Goal: Information Seeking & Learning: Compare options

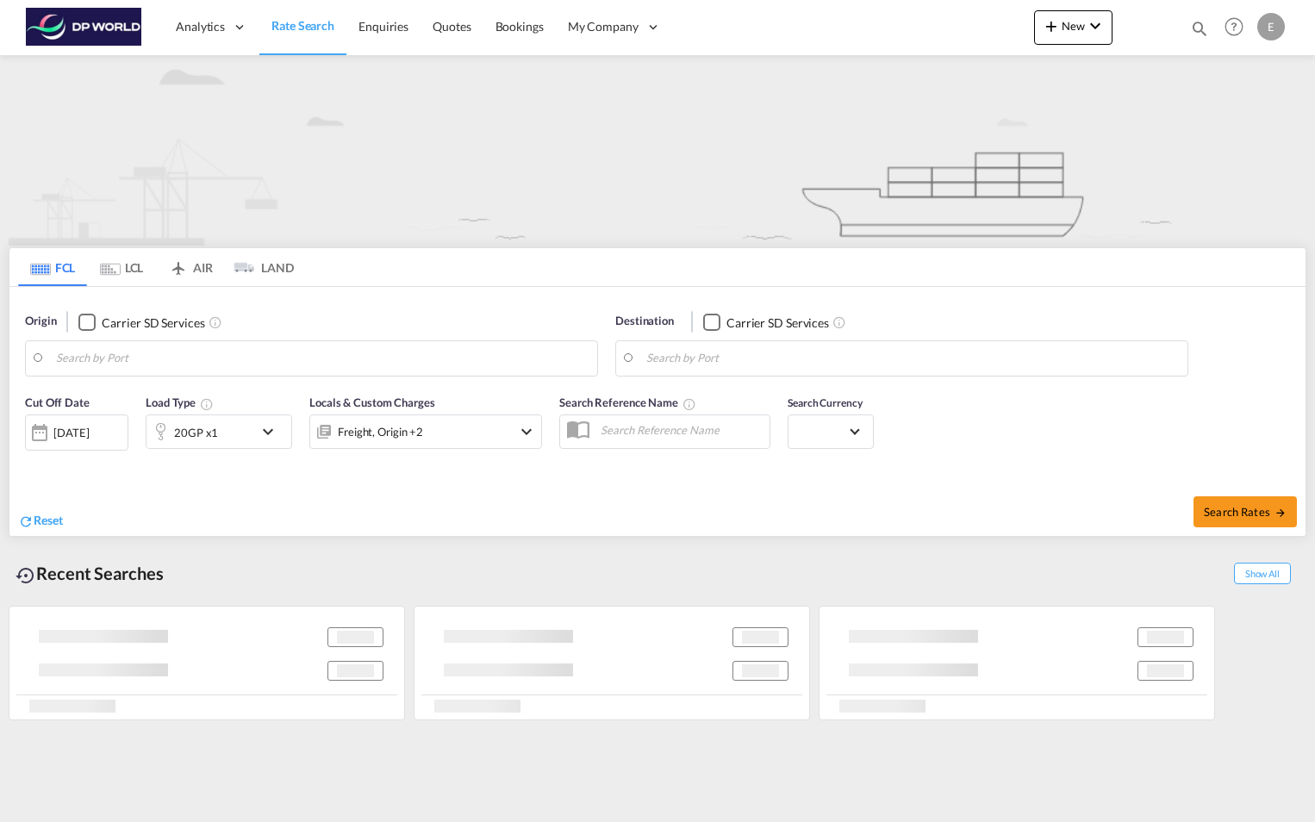
click at [284, 354] on body "Analytics Reports Dashboard Rate Search Enquiries Quotes Bookings" at bounding box center [657, 411] width 1315 height 822
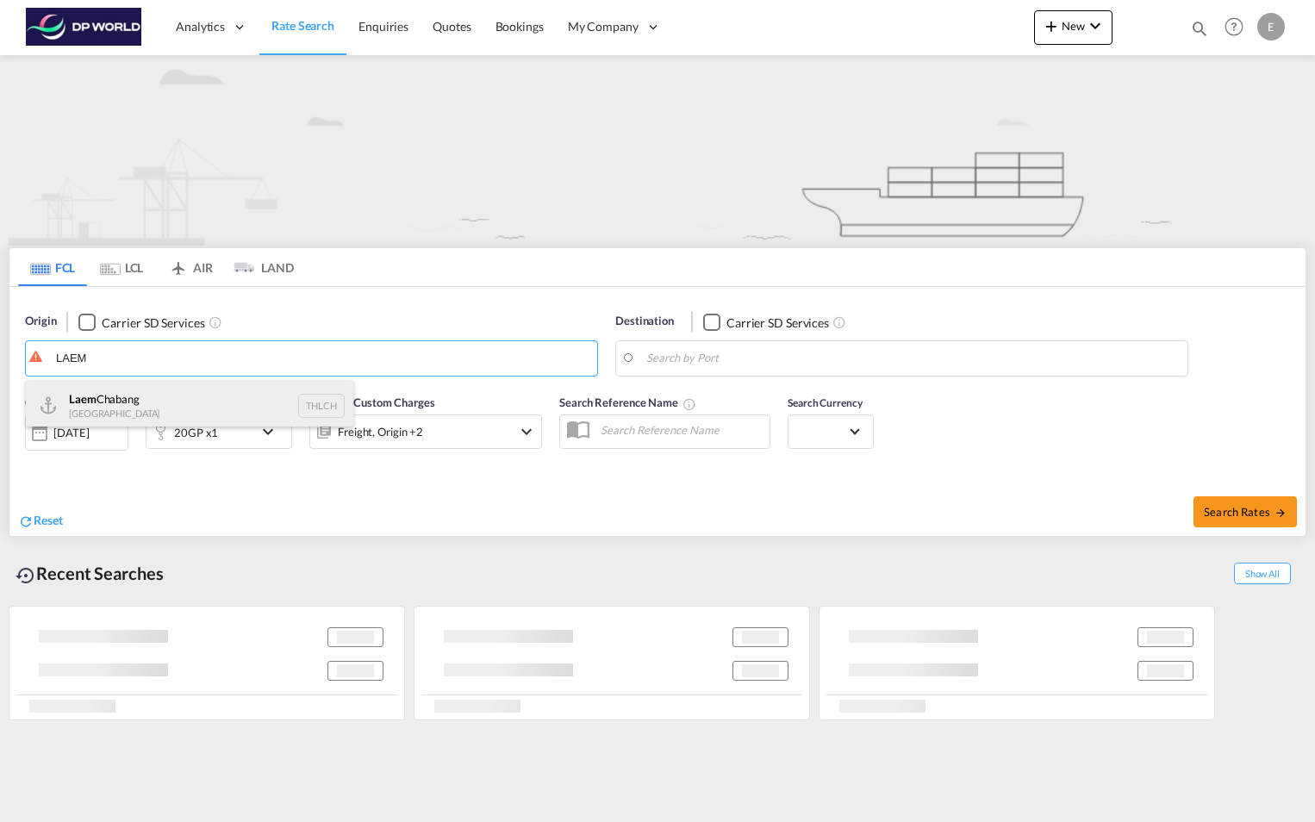
click at [152, 402] on div "Laem Chabang Thailand THLCH" at bounding box center [190, 406] width 328 height 52
type input "Laem Chabang, THLCH"
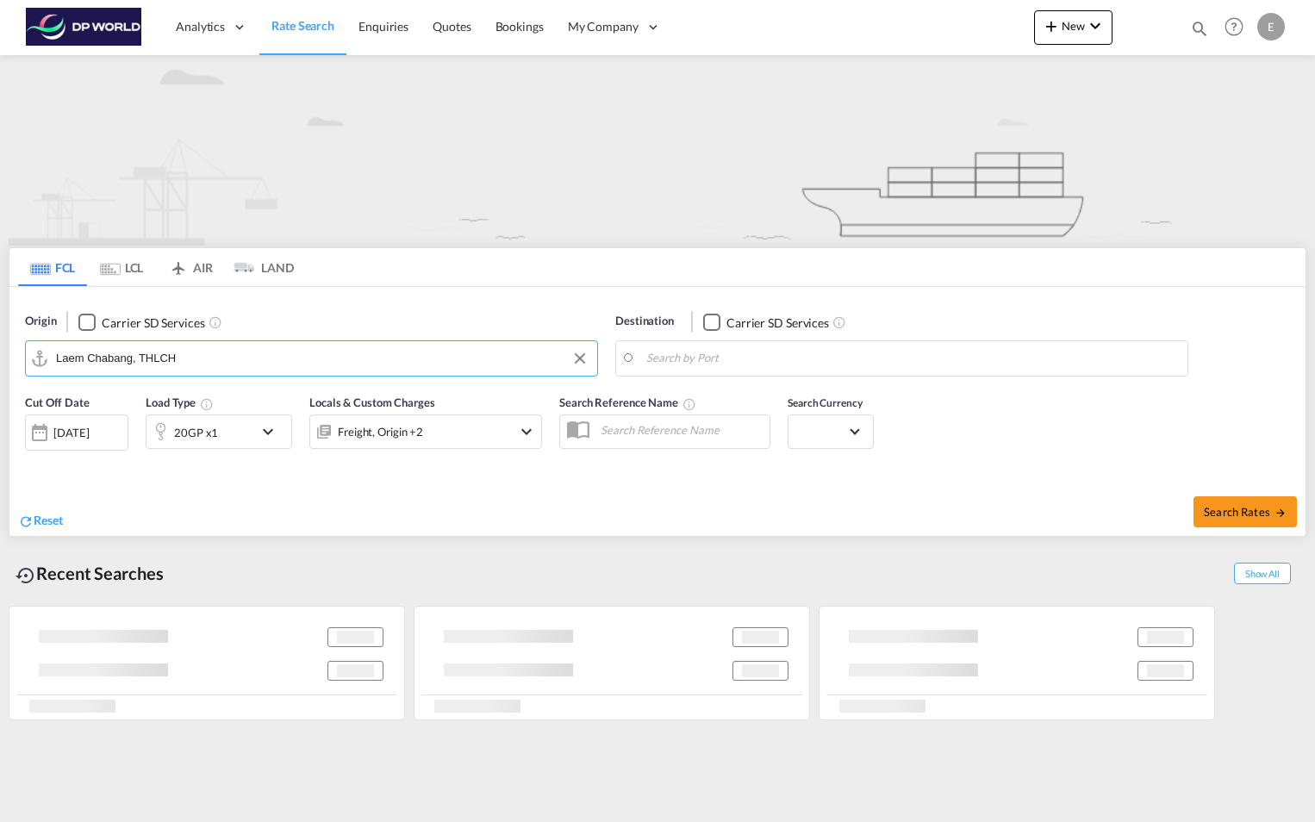
click at [795, 349] on body "Analytics Reports Dashboard Rate Search Enquiries Quotes Bookings" at bounding box center [657, 411] width 1315 height 822
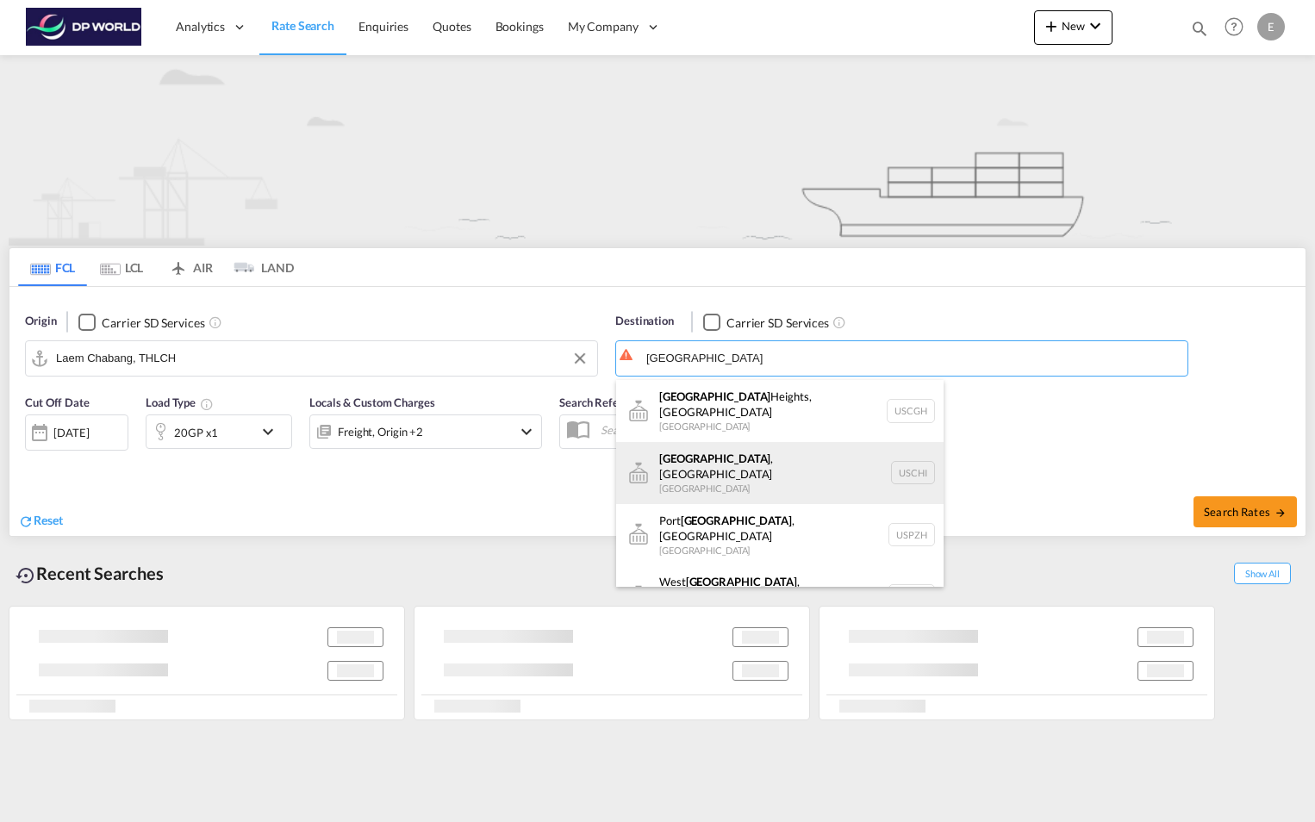
click at [705, 449] on div "[GEOGRAPHIC_DATA] , [GEOGRAPHIC_DATA] [GEOGRAPHIC_DATA] [GEOGRAPHIC_DATA]" at bounding box center [780, 473] width 328 height 62
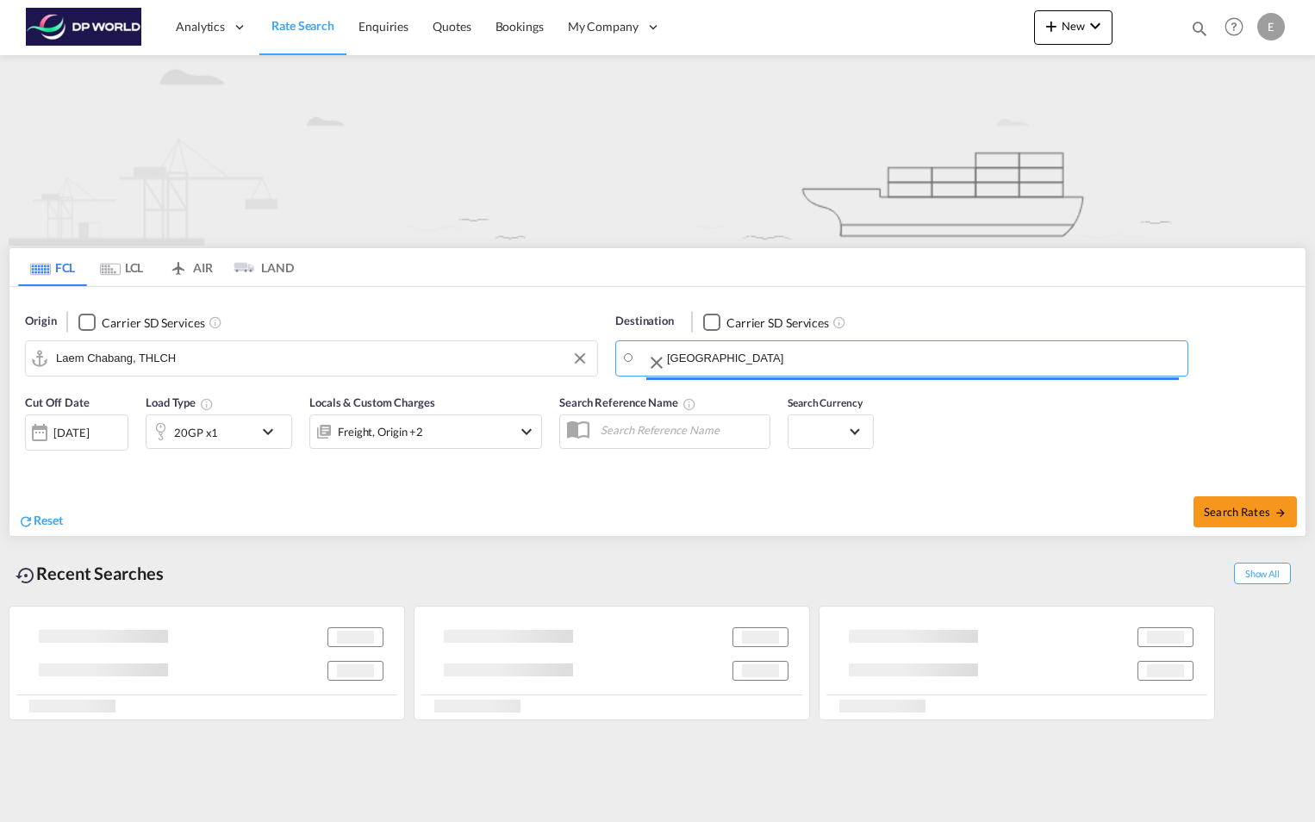
type input "[GEOGRAPHIC_DATA], [GEOGRAPHIC_DATA], USCHI"
click at [271, 432] on md-icon "icon-chevron-down" at bounding box center [272, 431] width 29 height 21
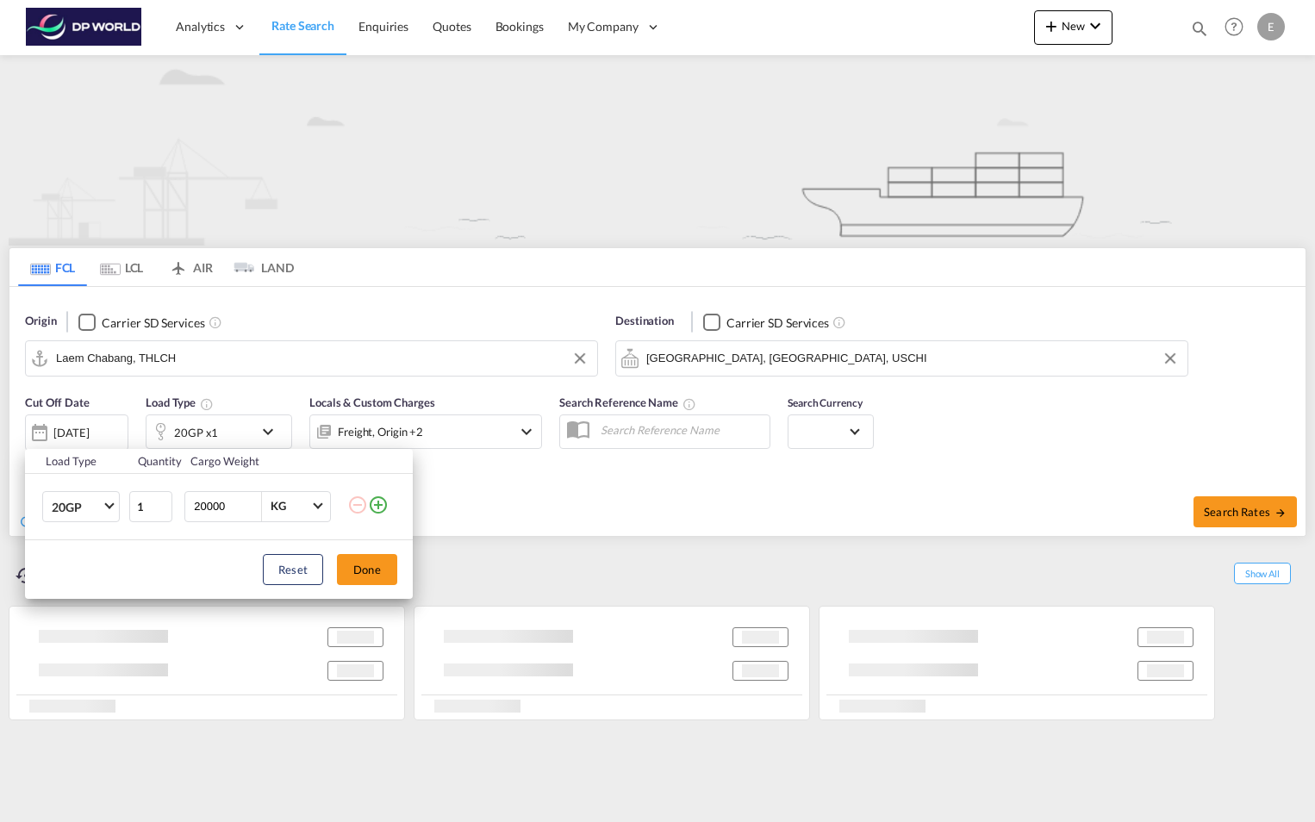
click at [383, 574] on button "Done" at bounding box center [367, 569] width 60 height 31
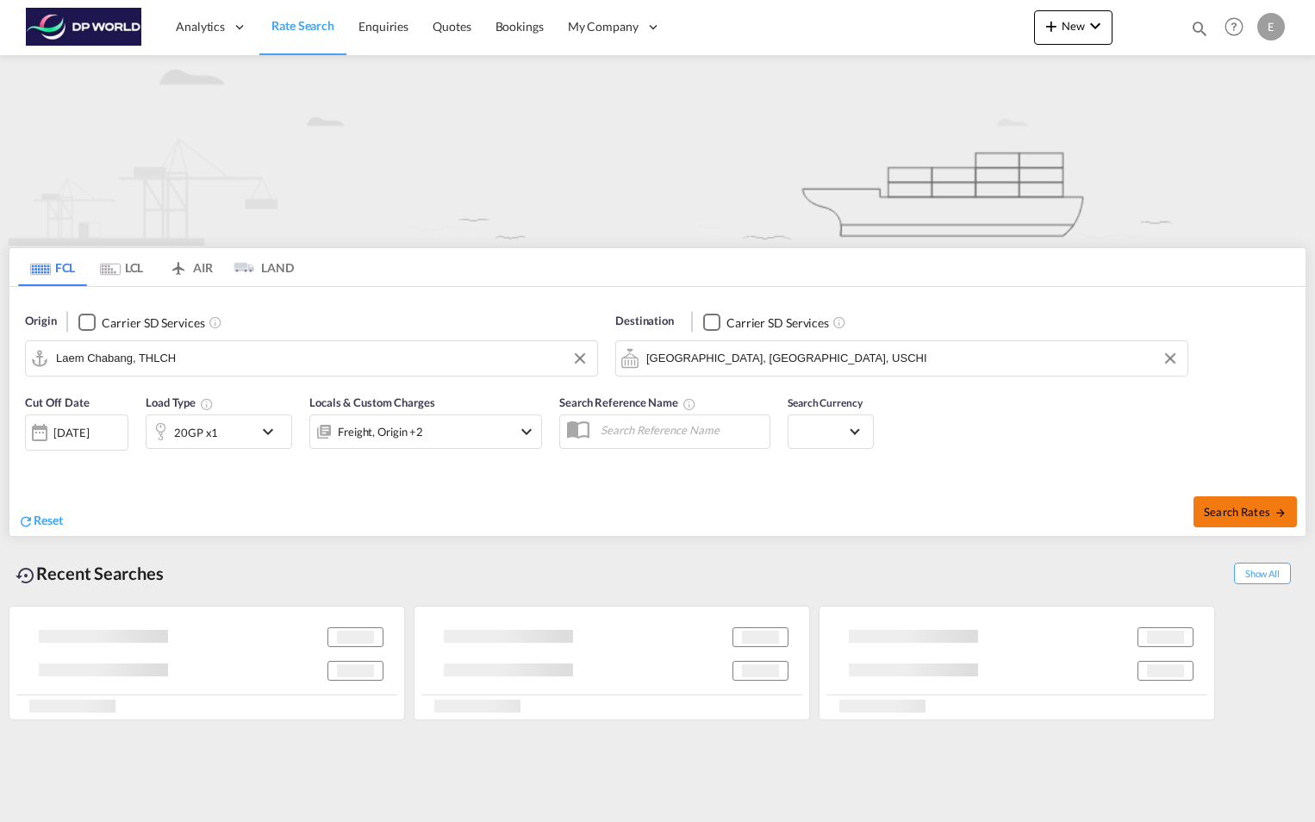
click at [1260, 517] on span "Search Rates" at bounding box center [1245, 512] width 83 height 14
type input "THLCH to USCHI / [DATE]"
